Goal: Task Accomplishment & Management: Complete application form

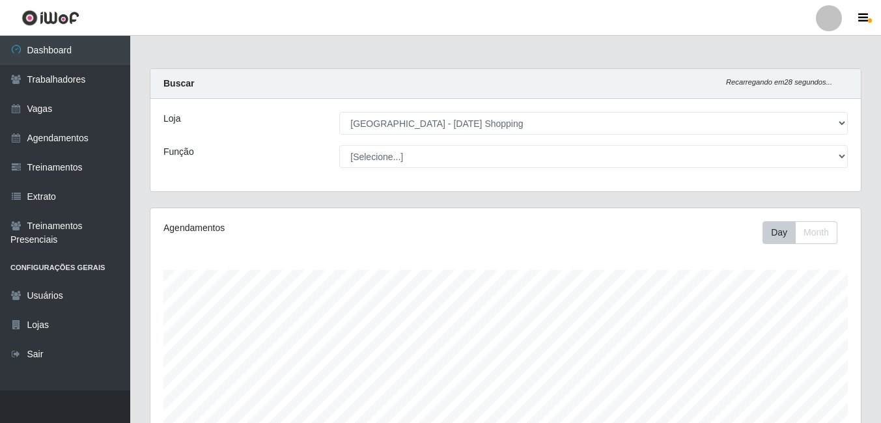
select select "471"
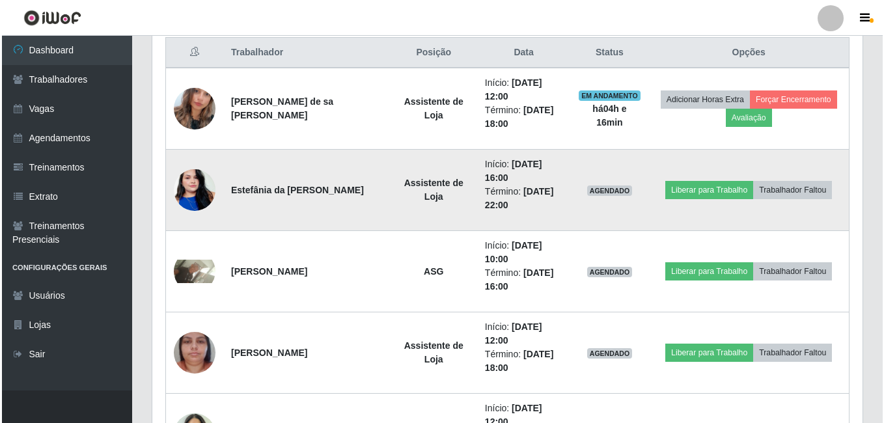
scroll to position [270, 710]
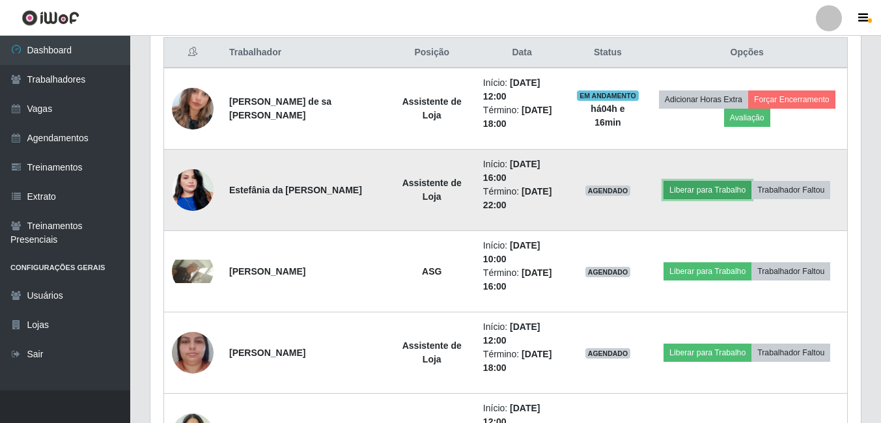
click at [717, 195] on button "Liberar para Trabalho" at bounding box center [707, 190] width 88 height 18
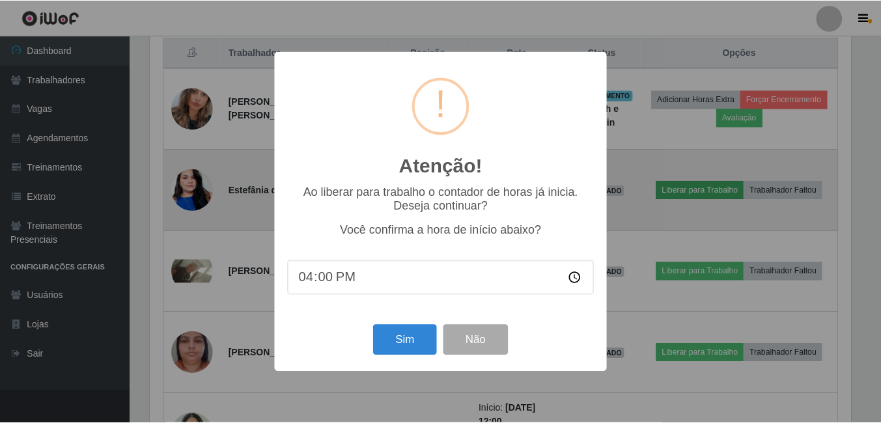
scroll to position [270, 704]
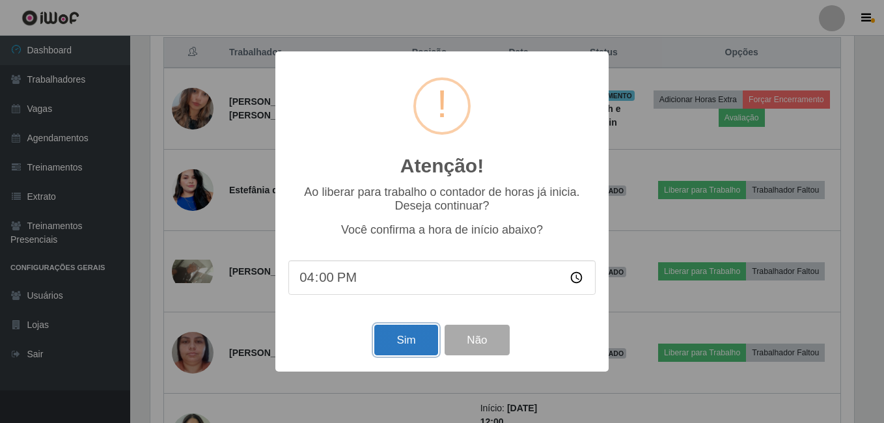
click at [415, 344] on button "Sim" at bounding box center [405, 340] width 63 height 31
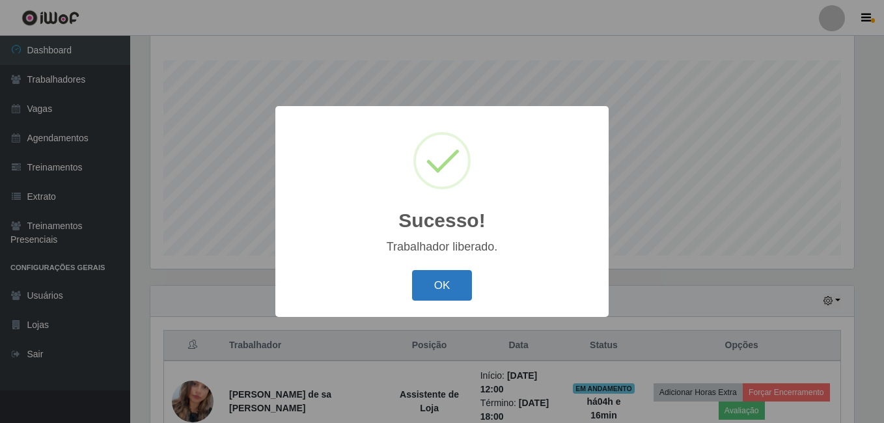
click at [435, 283] on button "OK" at bounding box center [442, 285] width 61 height 31
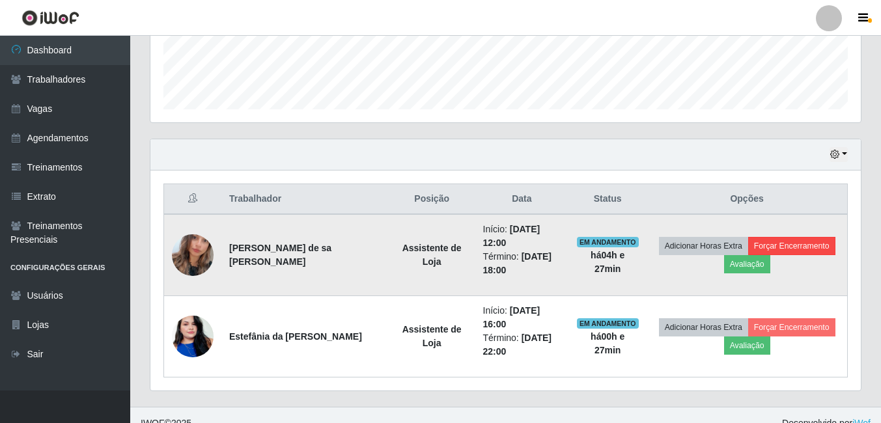
scroll to position [372, 0]
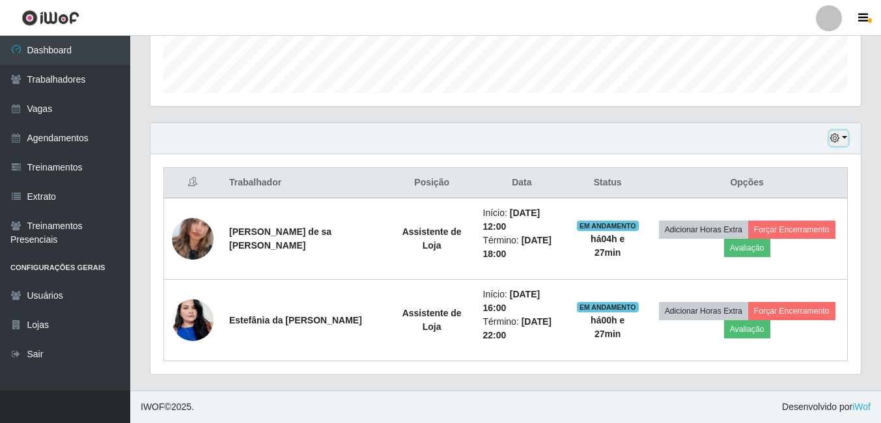
click at [844, 139] on button "button" at bounding box center [838, 138] width 18 height 15
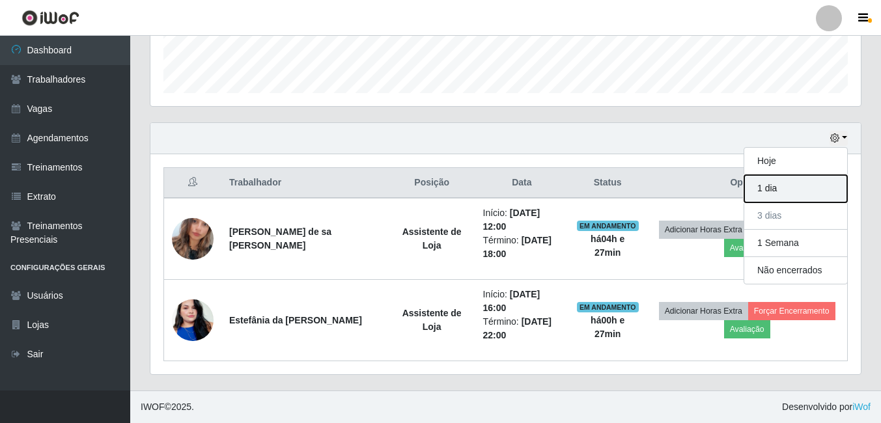
click at [771, 191] on button "1 dia" at bounding box center [795, 188] width 103 height 27
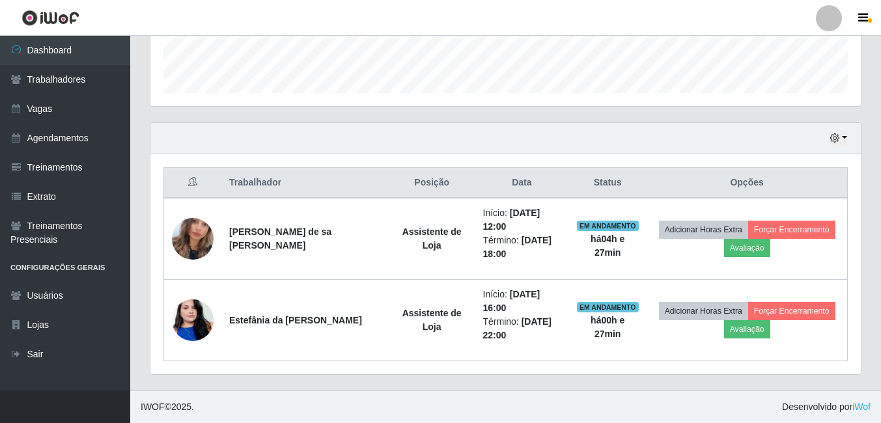
click at [855, 139] on div "Hoje 1 dia 3 dias 1 Semana Não encerrados" at bounding box center [505, 138] width 710 height 31
click at [849, 139] on div "Hoje 1 dia 3 dias 1 Semana Não encerrados" at bounding box center [505, 138] width 710 height 31
click at [840, 135] on button "button" at bounding box center [838, 138] width 18 height 15
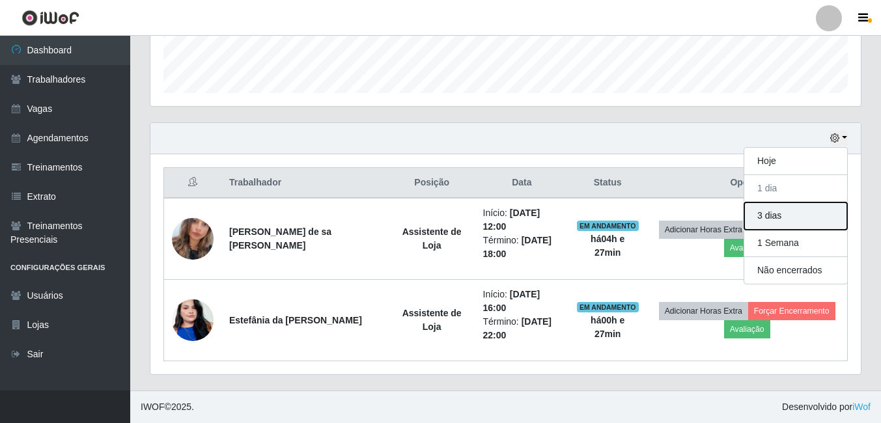
click at [770, 221] on button "3 dias" at bounding box center [795, 215] width 103 height 27
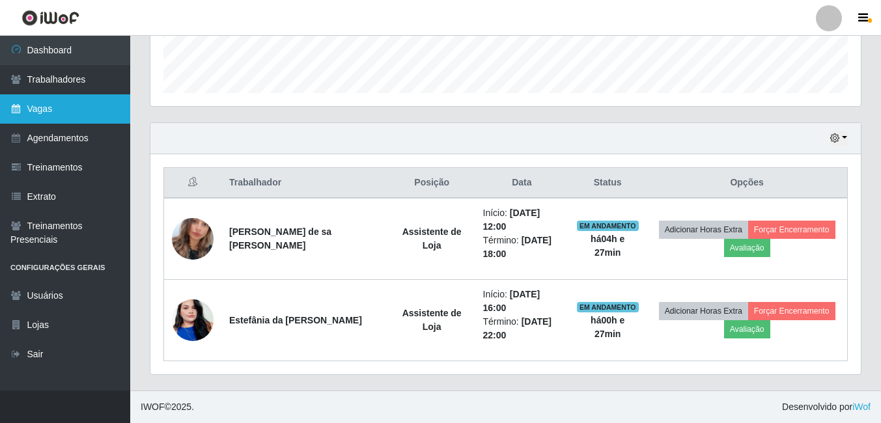
click at [49, 107] on link "Vagas" at bounding box center [65, 108] width 130 height 29
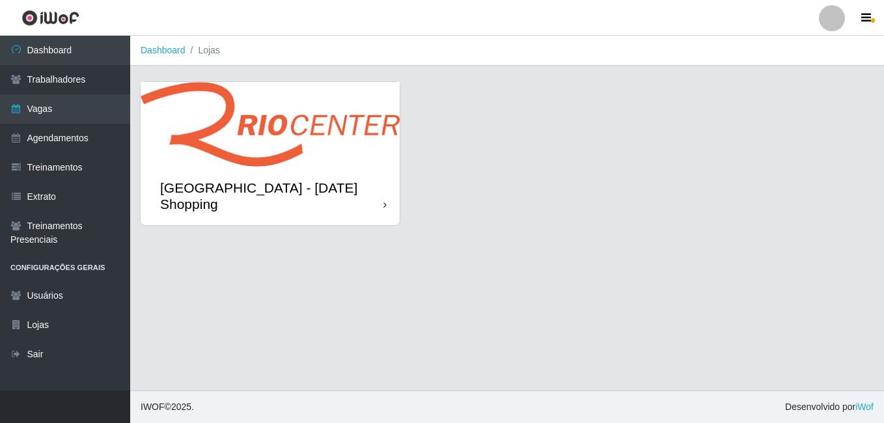
click at [277, 123] on img at bounding box center [270, 124] width 259 height 85
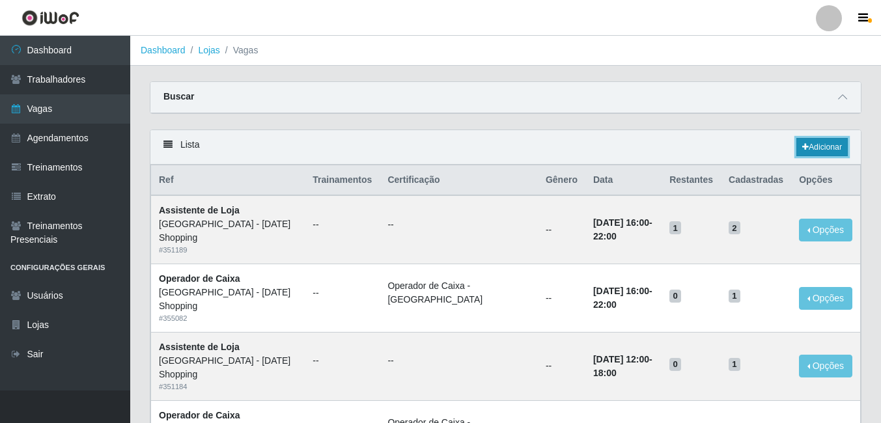
click at [840, 149] on link "Adicionar" at bounding box center [821, 147] width 51 height 18
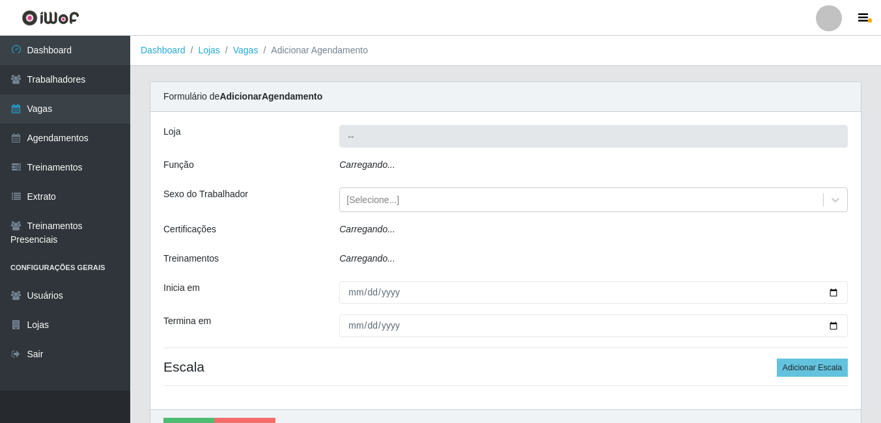
type input "[GEOGRAPHIC_DATA] - [DATE] Shopping"
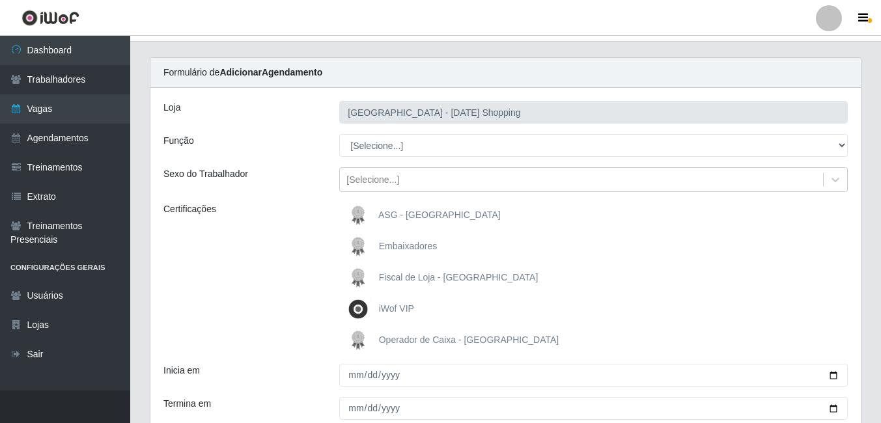
scroll to position [65, 0]
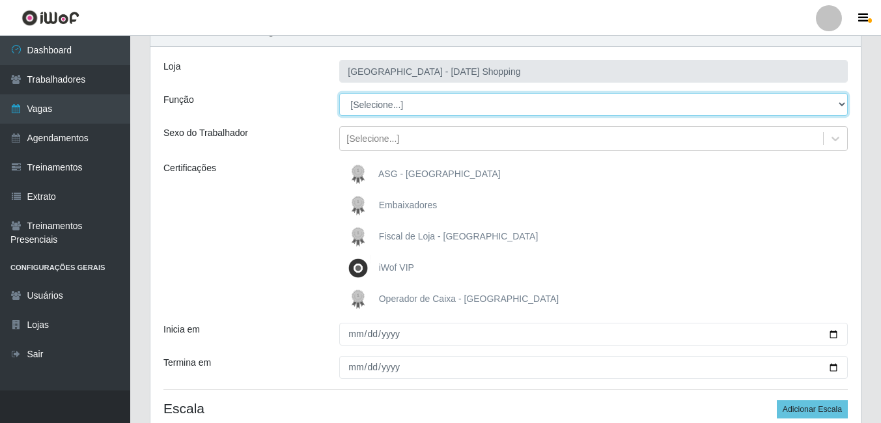
click at [385, 101] on select "[Selecione...] ASG ASG + ASG ++ Assistente de [PERSON_NAME] Assistente de [PERS…" at bounding box center [593, 104] width 508 height 23
select select "148"
click at [339, 93] on select "[Selecione...] ASG ASG + ASG ++ Assistente de [PERSON_NAME] Assistente de [PERS…" at bounding box center [593, 104] width 508 height 23
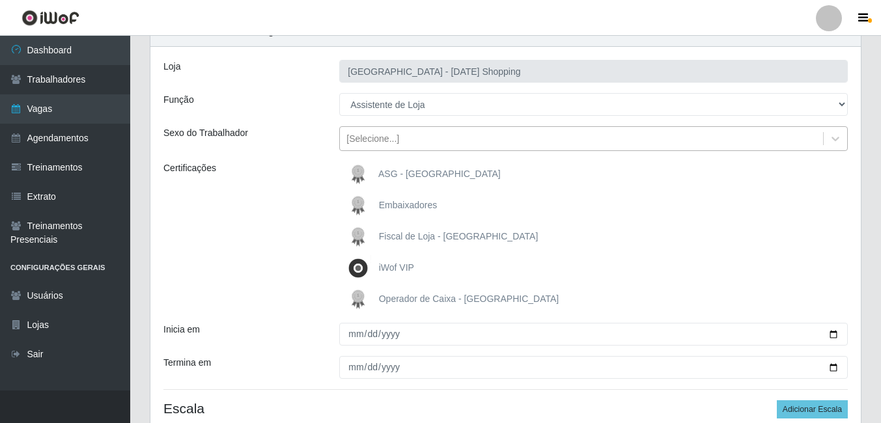
click at [360, 142] on div "[Selecione...]" at bounding box center [372, 139] width 53 height 14
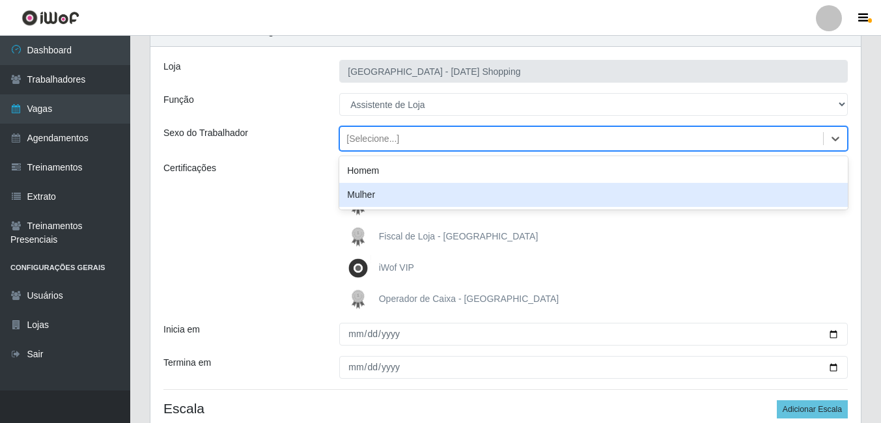
click at [365, 195] on div "Mulher" at bounding box center [593, 195] width 508 height 24
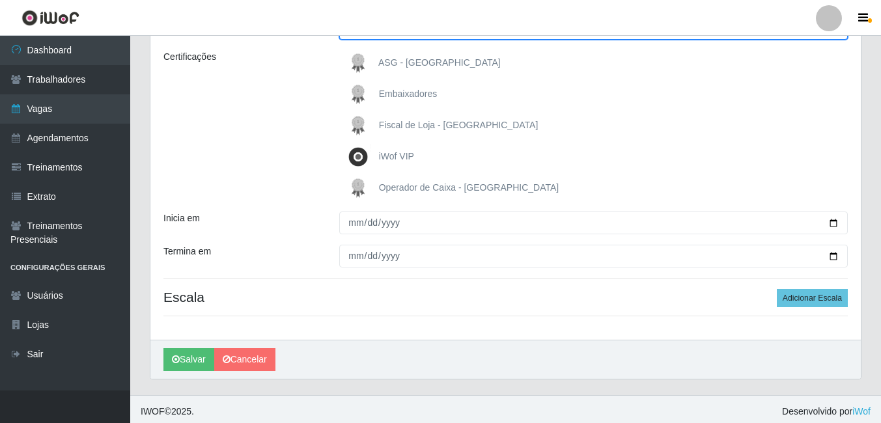
scroll to position [181, 0]
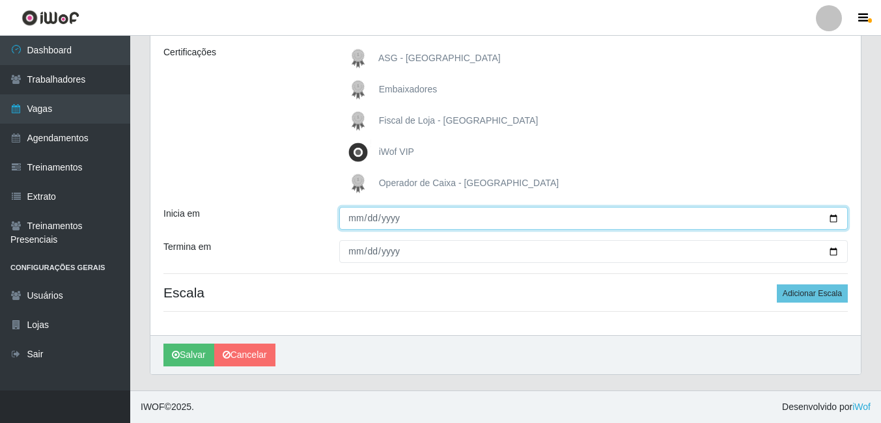
click at [838, 222] on input "Inicia em" at bounding box center [593, 218] width 508 height 23
type input "[DATE]"
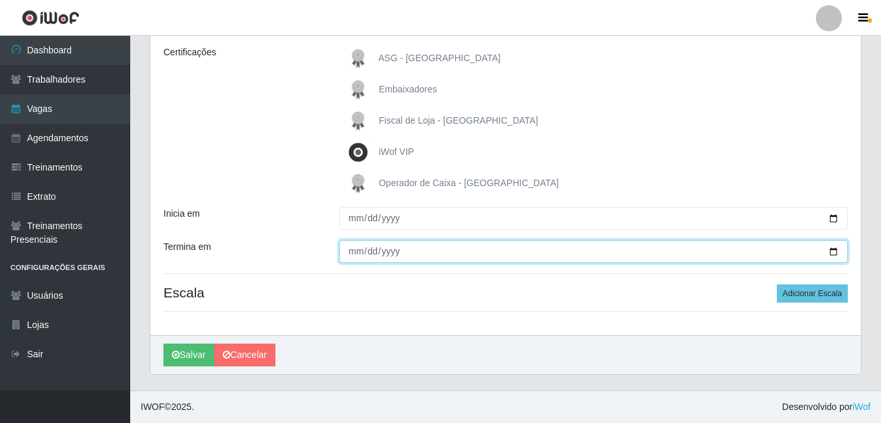
click at [835, 252] on input "Termina em" at bounding box center [593, 251] width 508 height 23
type input "[DATE]"
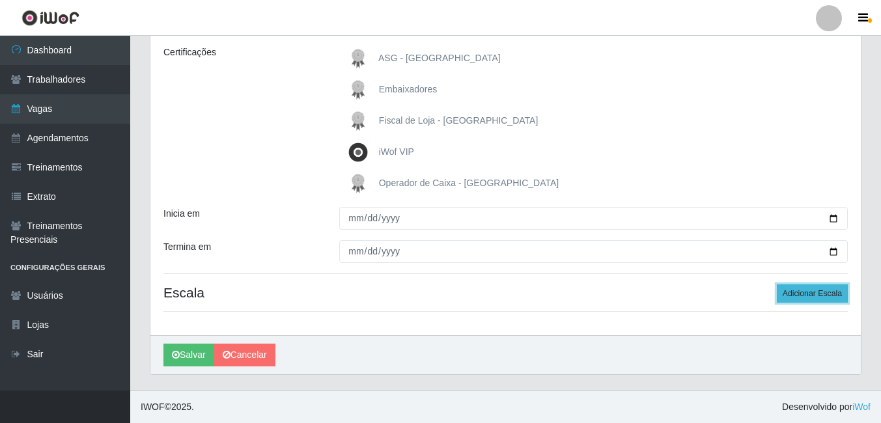
click at [812, 286] on button "Adicionar Escala" at bounding box center [812, 293] width 71 height 18
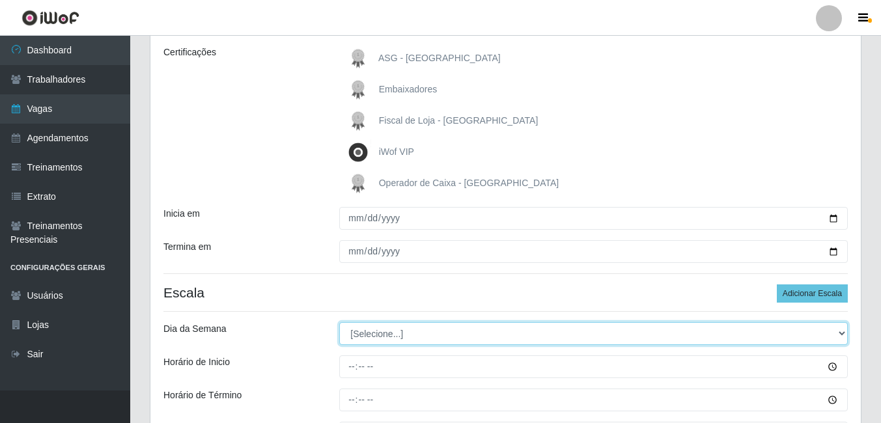
click at [381, 333] on select "[Selecione...] Segunda Terça Quarta Quinta Sexta Sábado Domingo" at bounding box center [593, 333] width 508 height 23
select select "3"
click at [339, 322] on select "[Selecione...] Segunda Terça Quarta Quinta Sexta Sábado Domingo" at bounding box center [593, 333] width 508 height 23
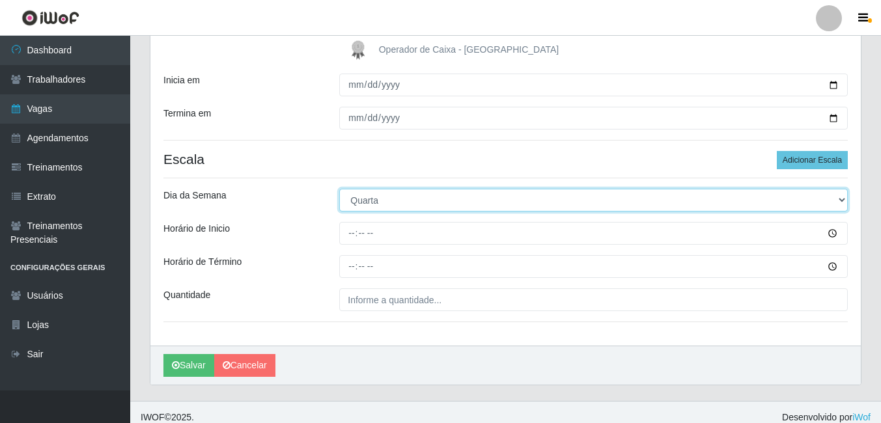
scroll to position [325, 0]
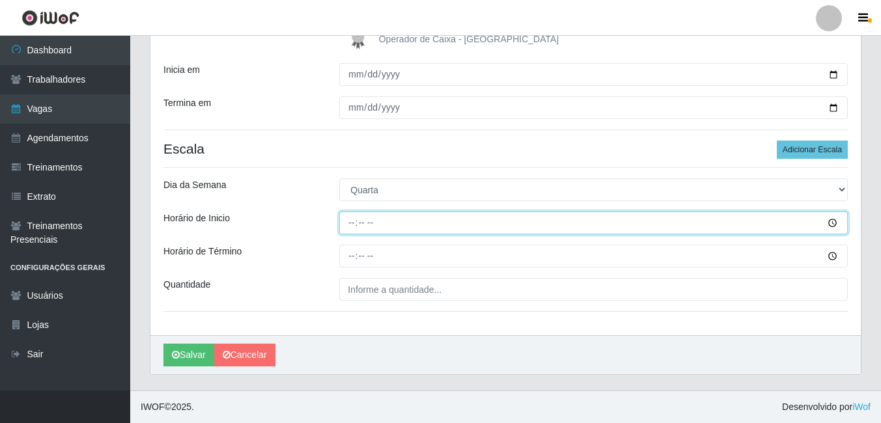
click at [834, 227] on input "Horário de Inicio" at bounding box center [593, 223] width 508 height 23
click at [398, 223] on input "10:28" at bounding box center [593, 223] width 508 height 23
type input "10:00"
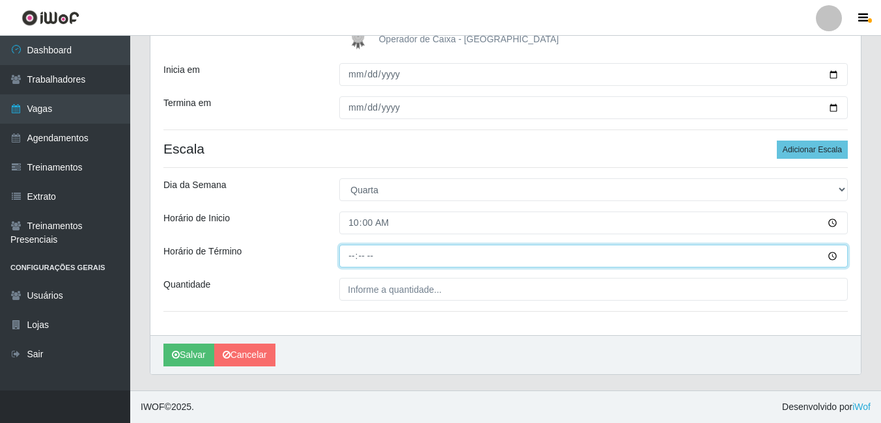
type input "16:00"
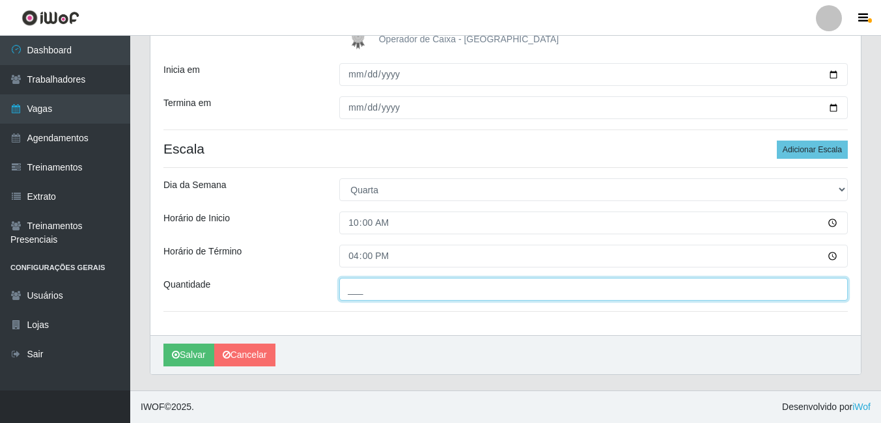
click at [427, 288] on input "___" at bounding box center [593, 289] width 508 height 23
type input "01_"
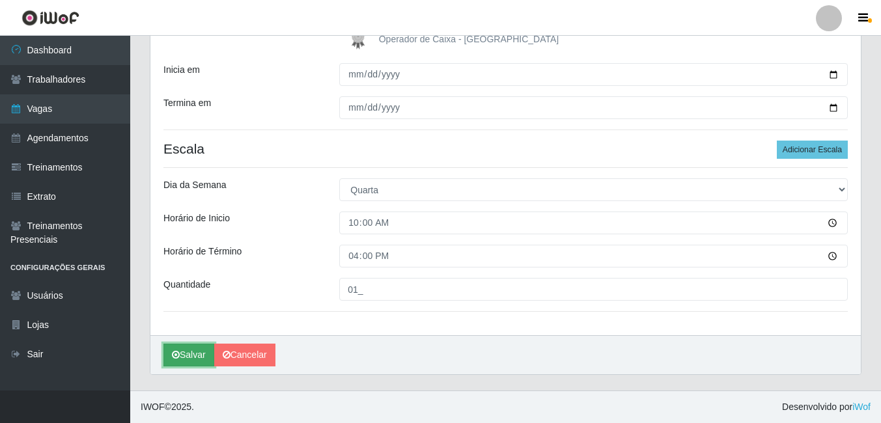
click at [193, 355] on button "Salvar" at bounding box center [188, 355] width 51 height 23
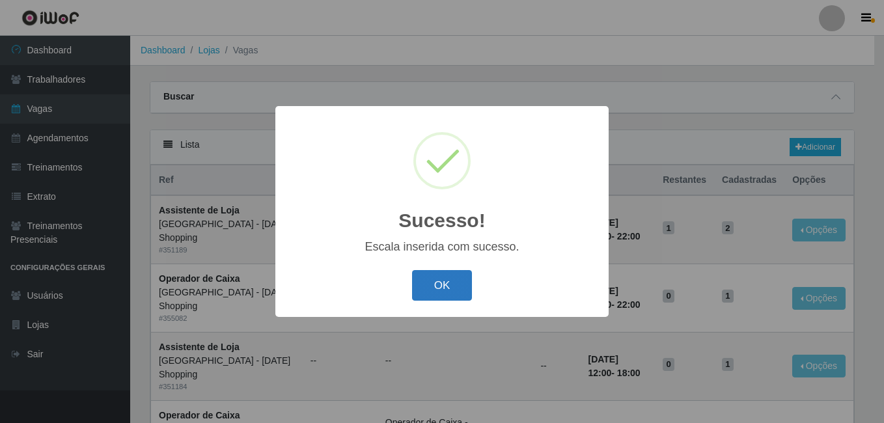
click at [413, 286] on button "OK" at bounding box center [442, 285] width 61 height 31
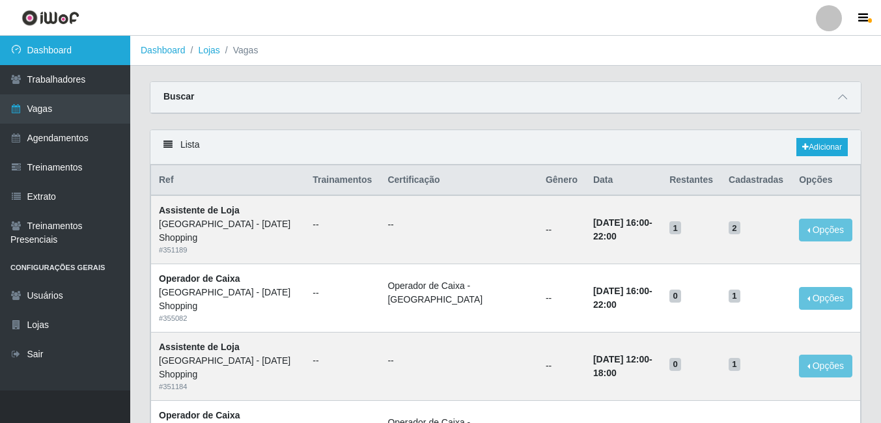
click at [46, 48] on link "Dashboard" at bounding box center [65, 50] width 130 height 29
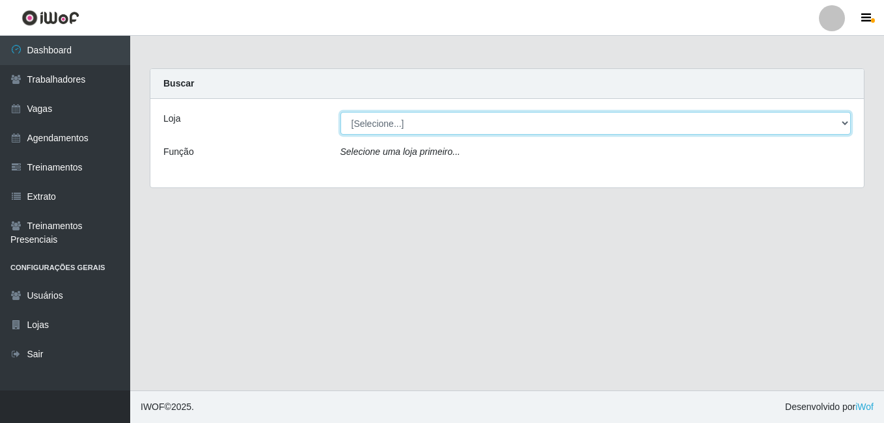
click at [844, 122] on select "[Selecione...] [GEOGRAPHIC_DATA] - [DATE][GEOGRAPHIC_DATA]" at bounding box center [595, 123] width 511 height 23
select select "471"
click at [340, 112] on select "[Selecione...] [GEOGRAPHIC_DATA] - [DATE][GEOGRAPHIC_DATA]" at bounding box center [595, 123] width 511 height 23
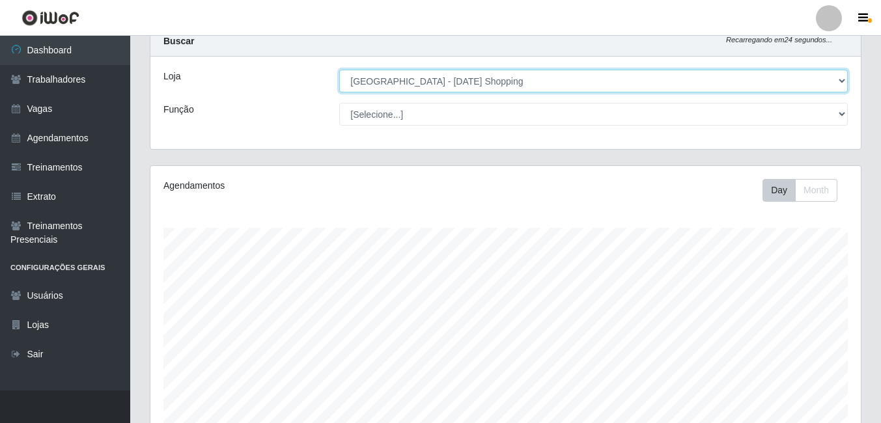
scroll to position [65, 0]
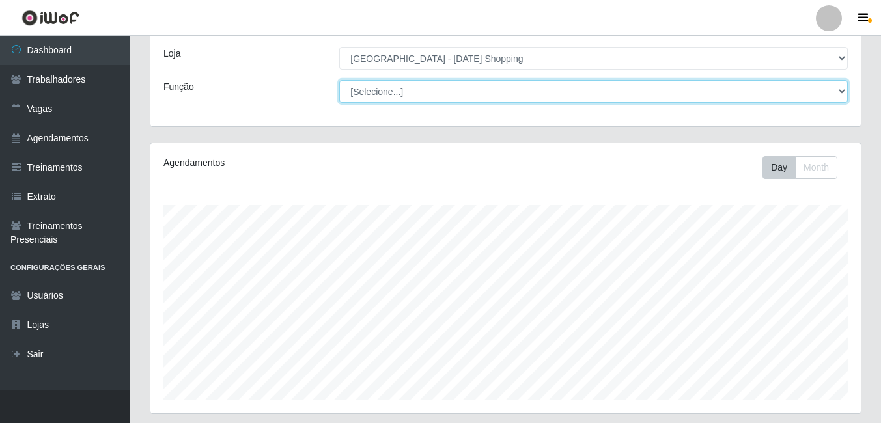
click at [844, 86] on select "[Selecione...] ASG ASG + ASG ++ Assistente de [PERSON_NAME] Assistente de [PERS…" at bounding box center [593, 91] width 508 height 23
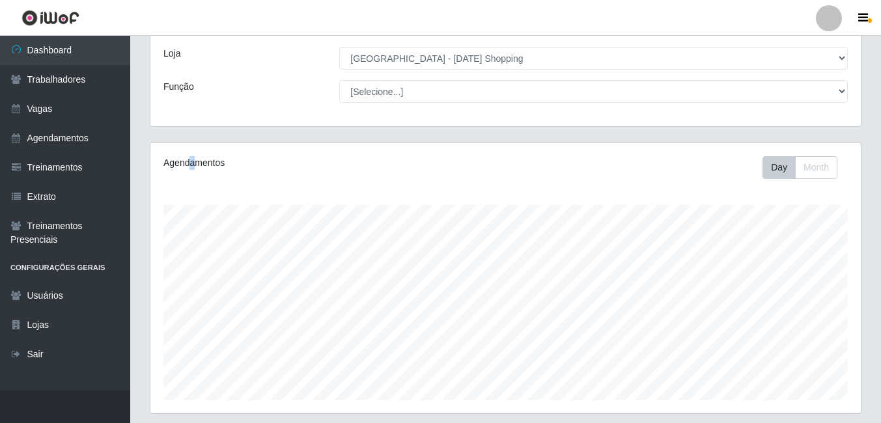
drag, startPoint x: 193, startPoint y: 173, endPoint x: 205, endPoint y: 176, distance: 12.2
click at [205, 176] on div "Agendamentos" at bounding box center [300, 167] width 293 height 23
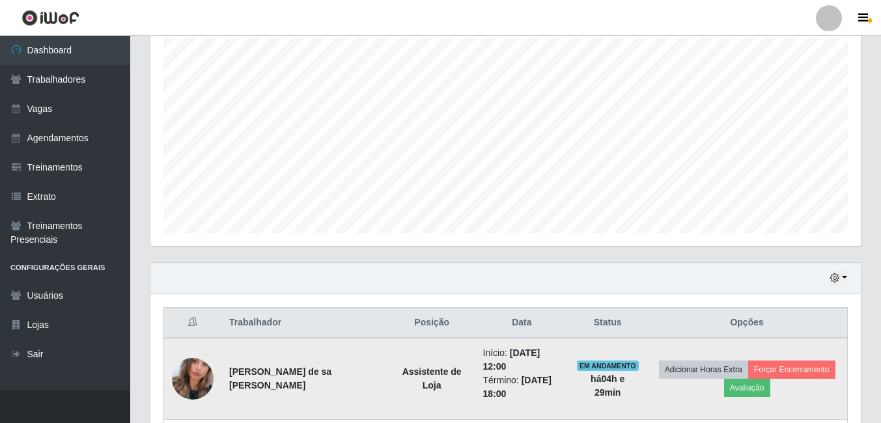
scroll to position [372, 0]
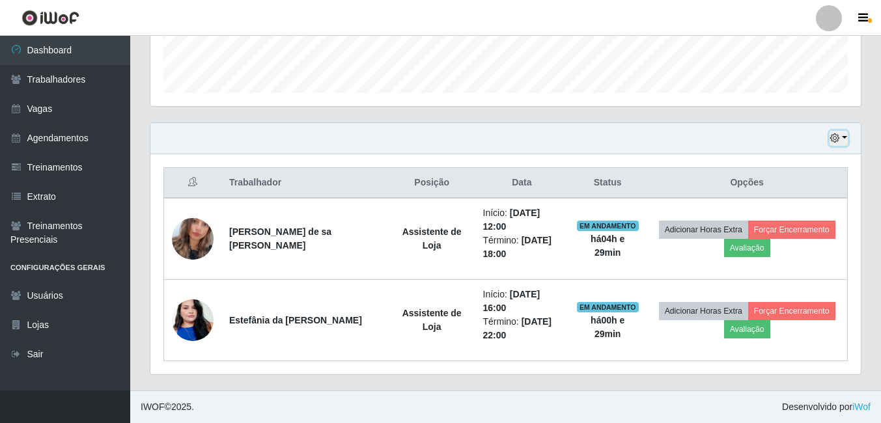
click at [845, 141] on button "button" at bounding box center [838, 138] width 18 height 15
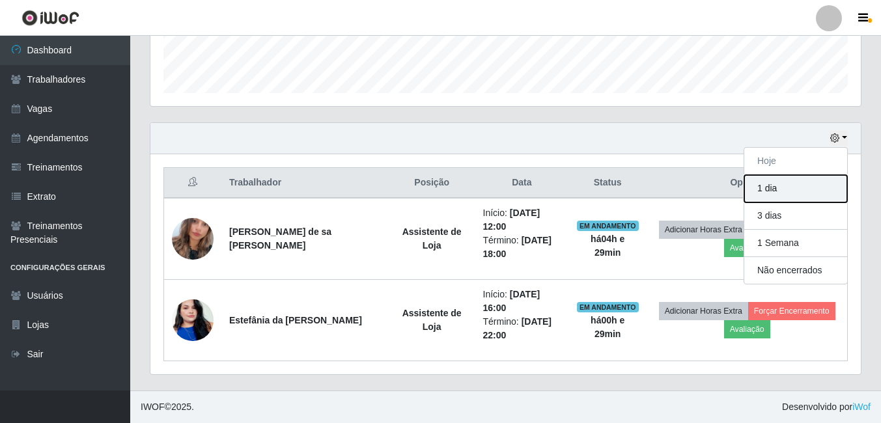
click at [769, 193] on button "1 dia" at bounding box center [795, 188] width 103 height 27
